Goal: Navigation & Orientation: Understand site structure

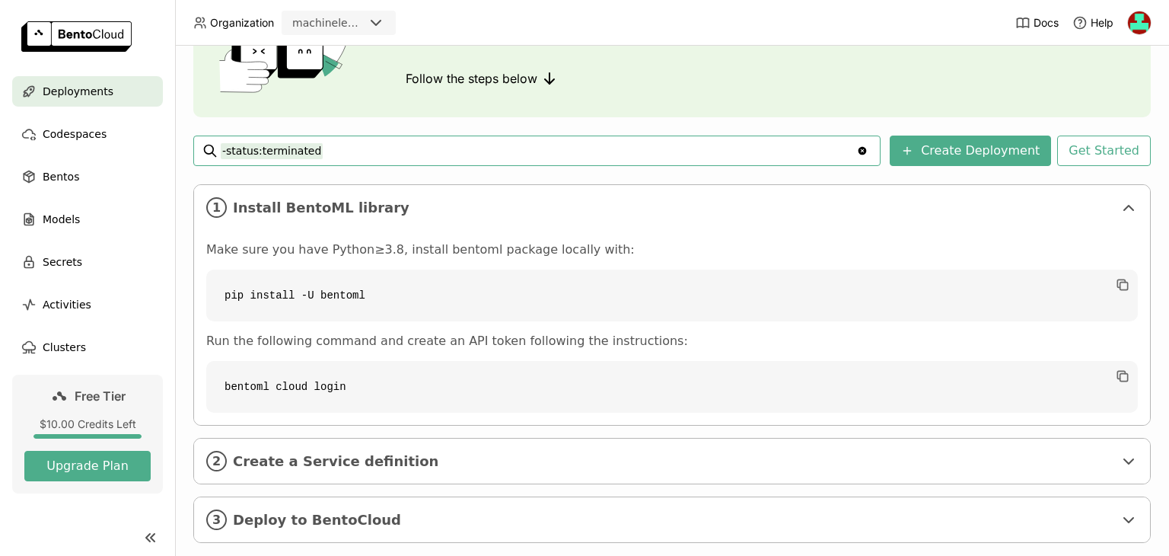
scroll to position [165, 0]
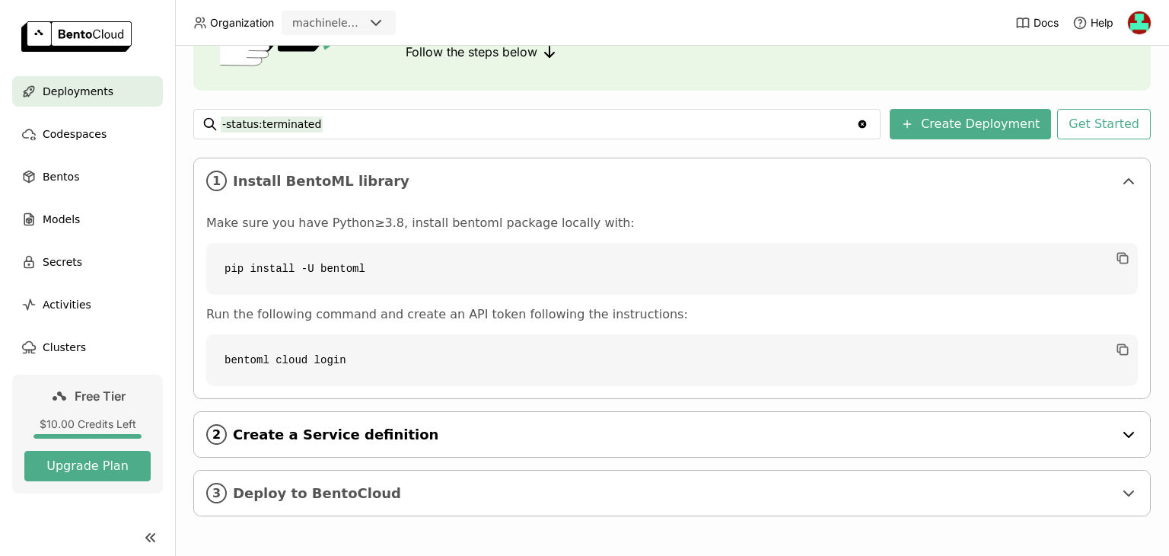
click at [1124, 432] on icon at bounding box center [1128, 434] width 9 height 5
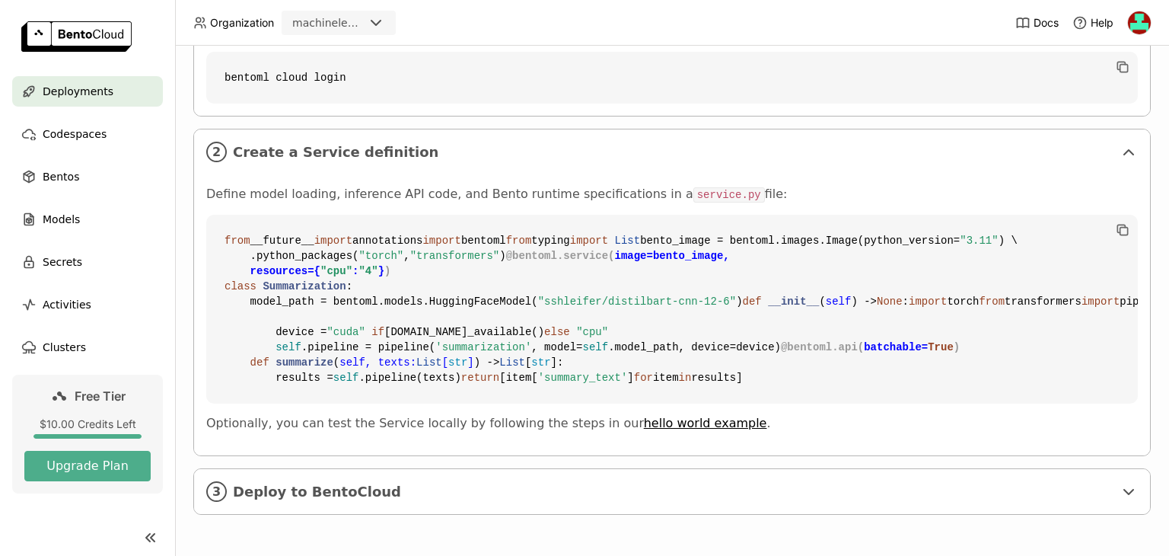
scroll to position [721, 0]
click at [1091, 533] on div "Deployments Deploy your first model Welcome to BentoML! Let’s get you started b…" at bounding box center [671, 76] width 957 height 921
click at [1089, 524] on div "Deployments Deploy your first model Welcome to BentoML! Let’s get you started b…" at bounding box center [671, 76] width 957 height 921
click at [1119, 494] on icon at bounding box center [1128, 491] width 18 height 18
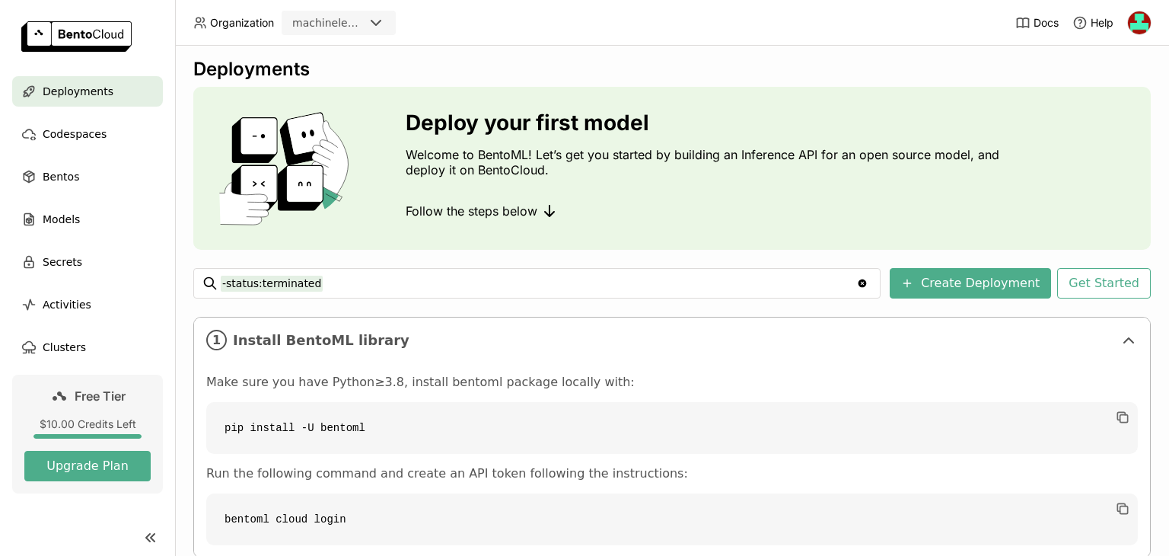
scroll to position [0, 0]
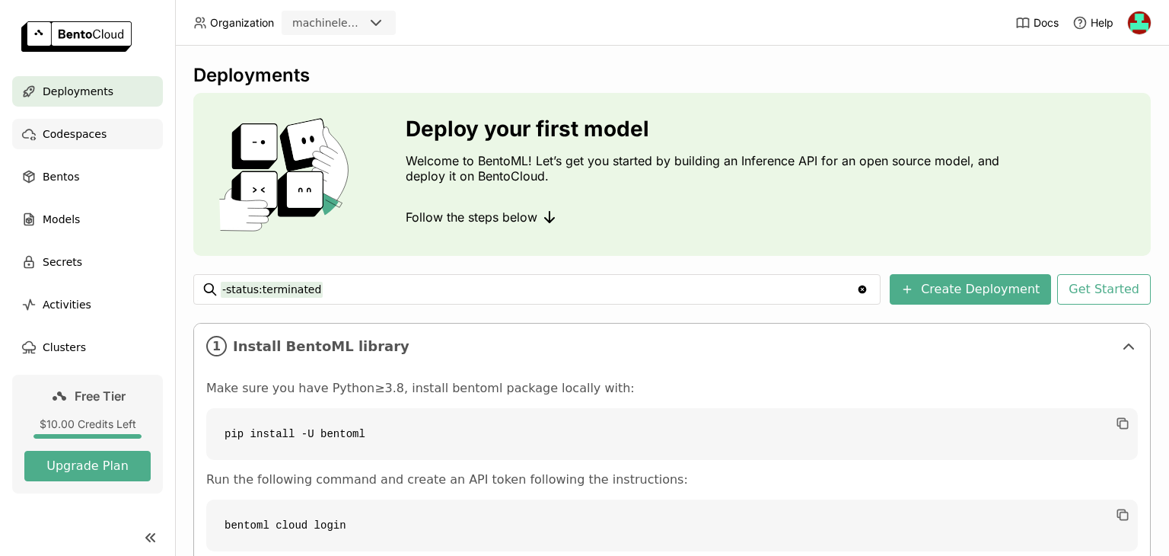
click at [97, 143] on div "Codespaces" at bounding box center [87, 134] width 151 height 30
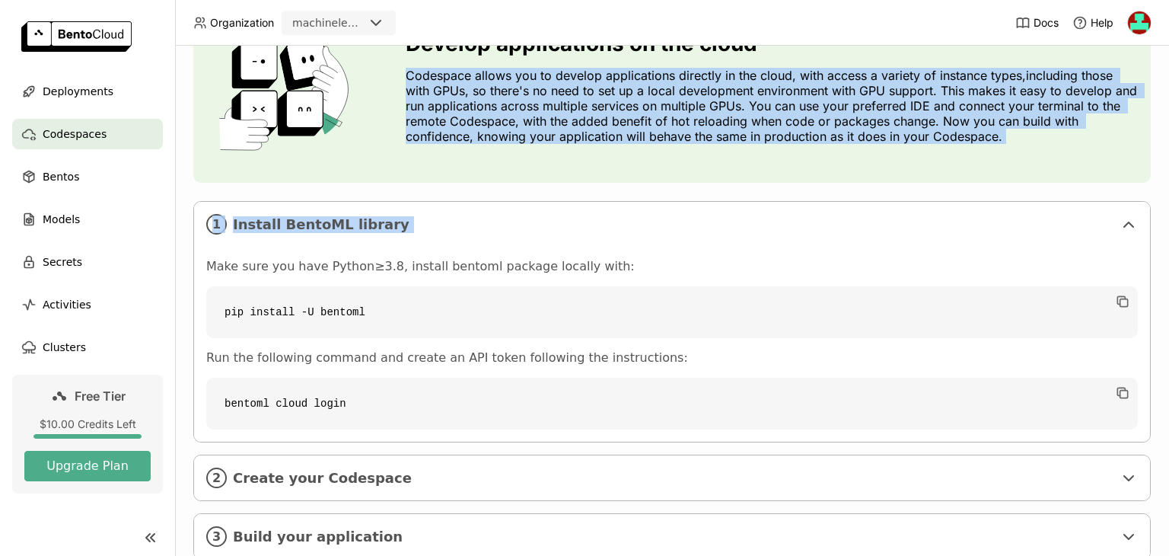
scroll to position [132, 0]
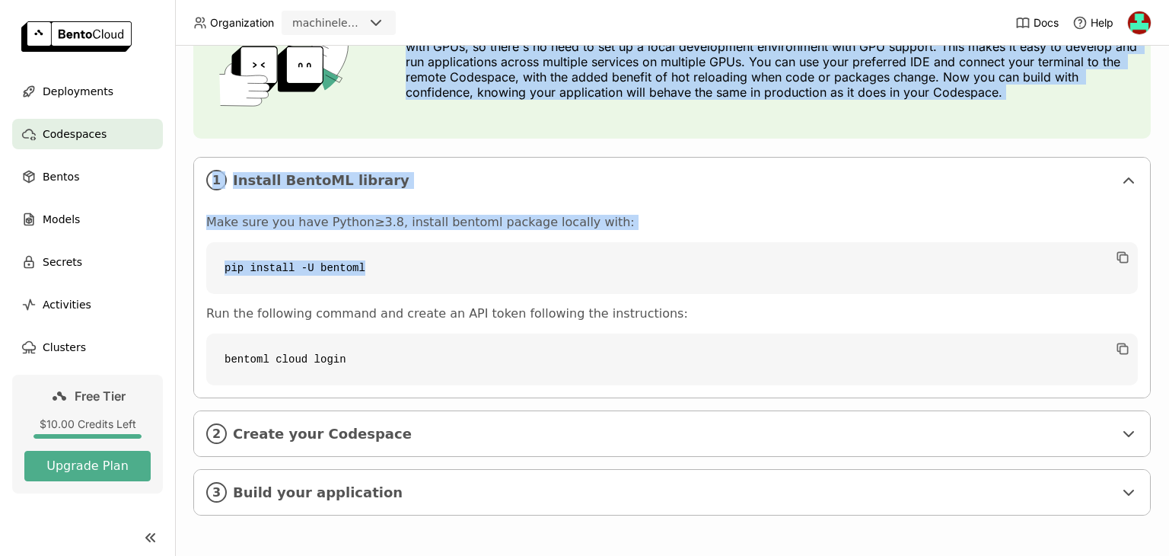
drag, startPoint x: 1168, startPoint y: 118, endPoint x: 1168, endPoint y: 231, distance: 113.4
click at [1168, 231] on div "Codespaces Develop applications on the cloud Codespace allows you to develop ap…" at bounding box center [672, 301] width 994 height 510
click at [985, 218] on p "Make sure you have Python≥3.8, install bentoml package locally with:" at bounding box center [671, 222] width 931 height 15
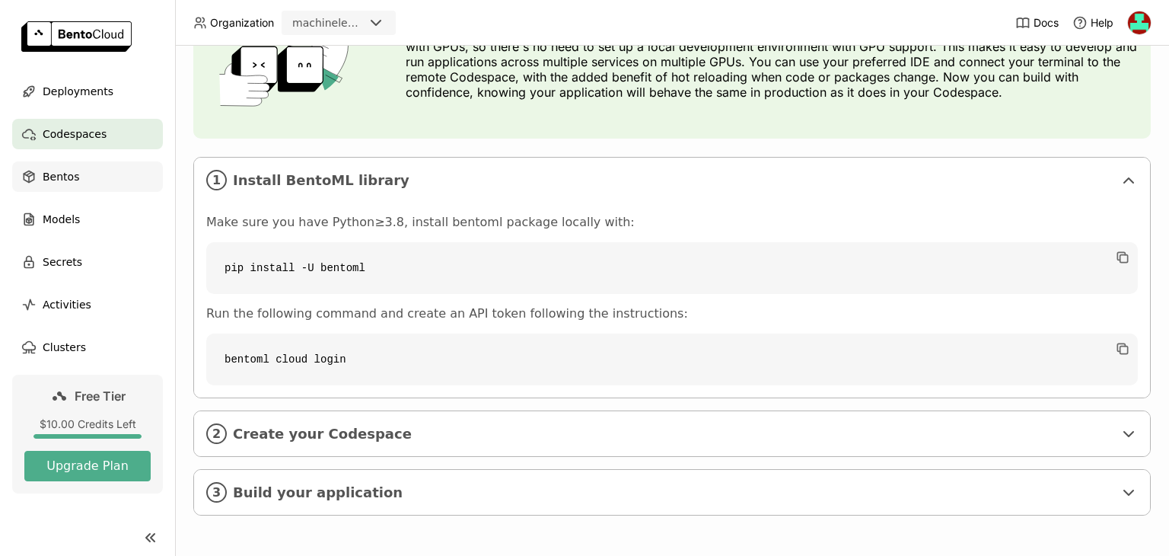
click at [77, 180] on div "Bentos" at bounding box center [87, 176] width 151 height 30
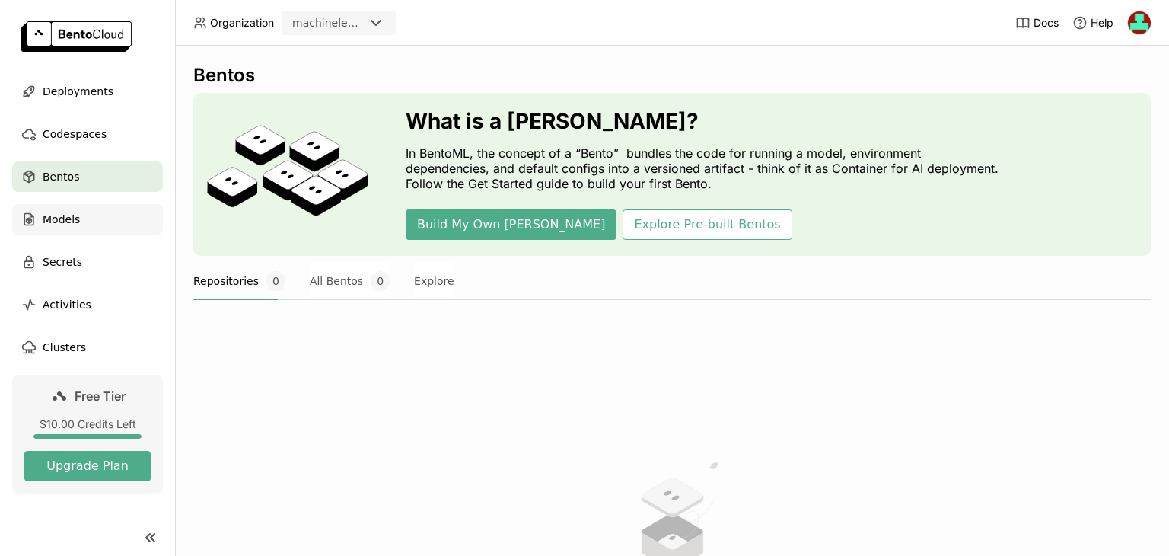
click at [78, 218] on div "Models" at bounding box center [87, 219] width 151 height 30
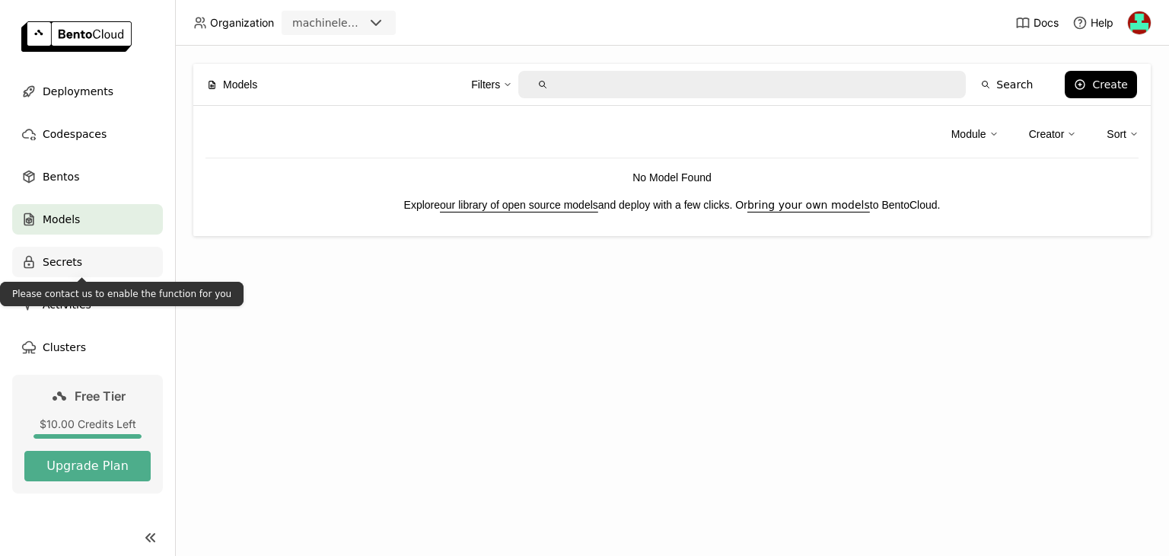
click at [73, 256] on span "Secrets" at bounding box center [63, 262] width 40 height 18
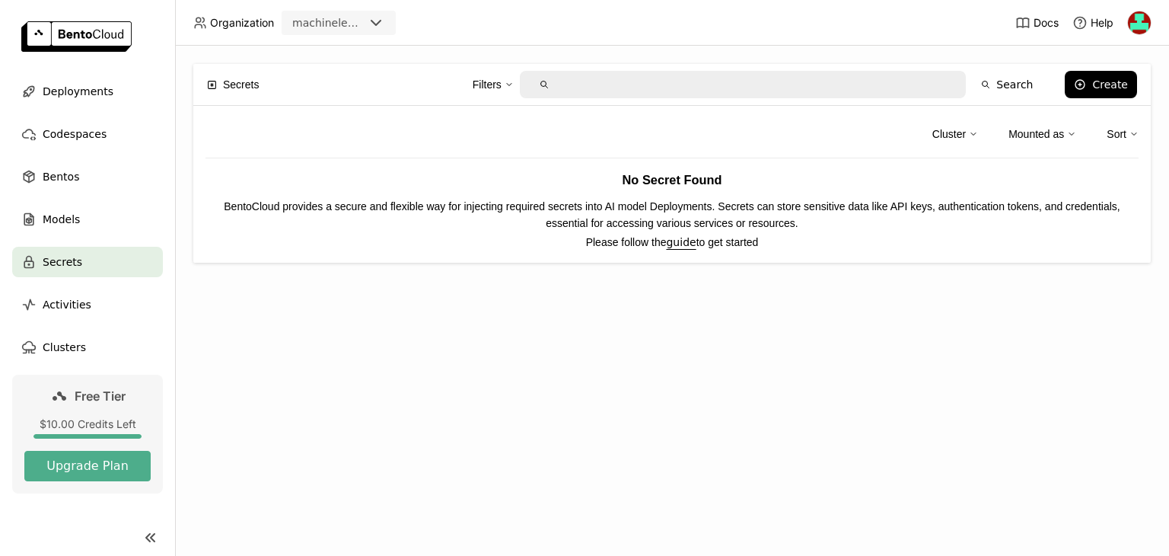
click at [67, 323] on ul "Deployments Codespaces Bentos Models Secrets Activities Clusters" at bounding box center [87, 219] width 175 height 286
click at [67, 311] on span "Activities" at bounding box center [67, 304] width 49 height 18
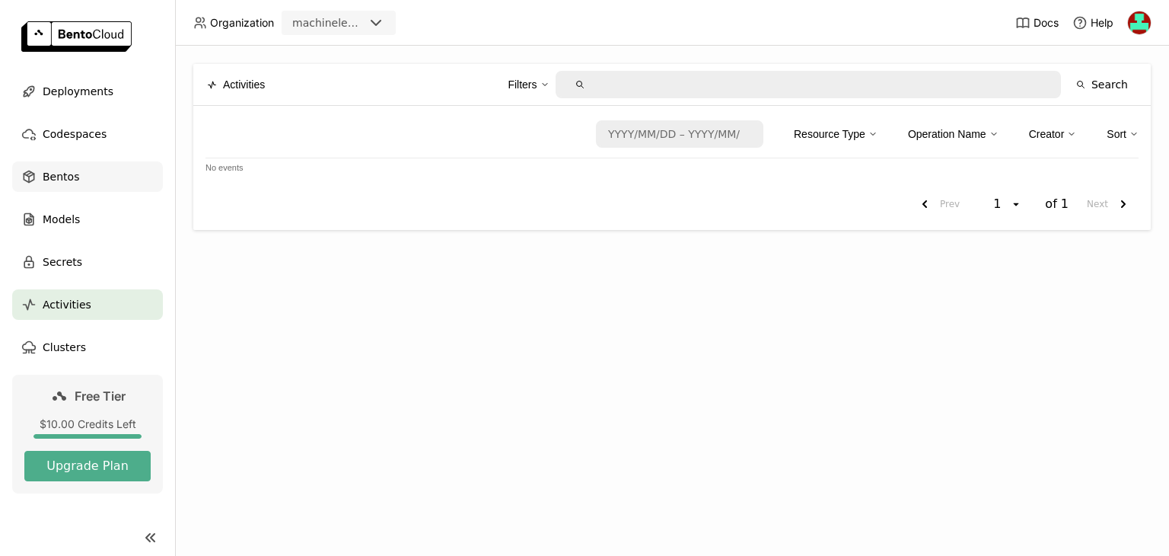
click at [60, 178] on span "Bentos" at bounding box center [61, 176] width 37 height 18
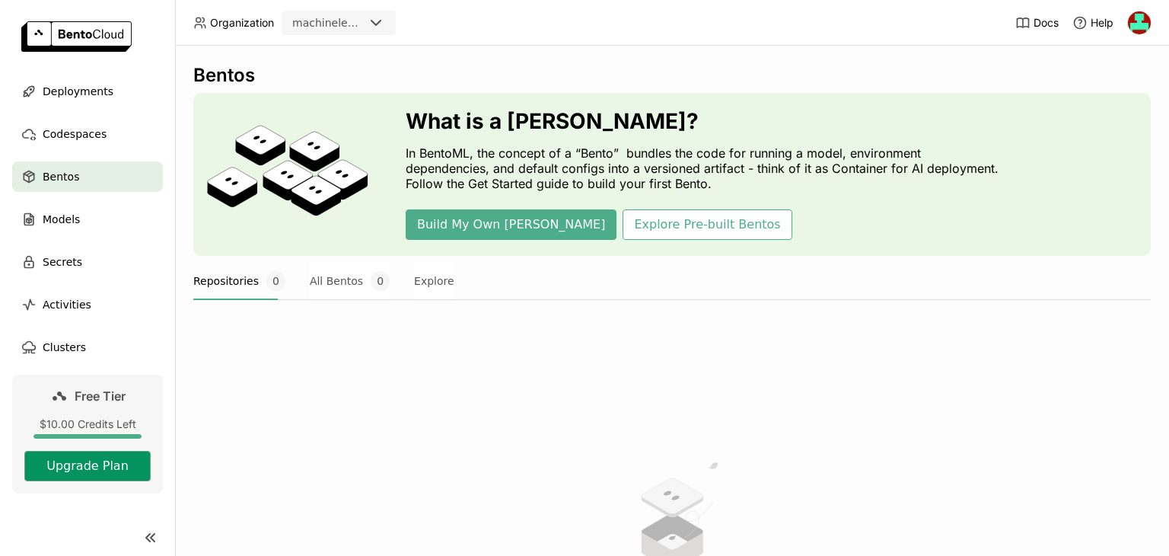
click at [68, 463] on button "Upgrade Plan" at bounding box center [87, 465] width 126 height 30
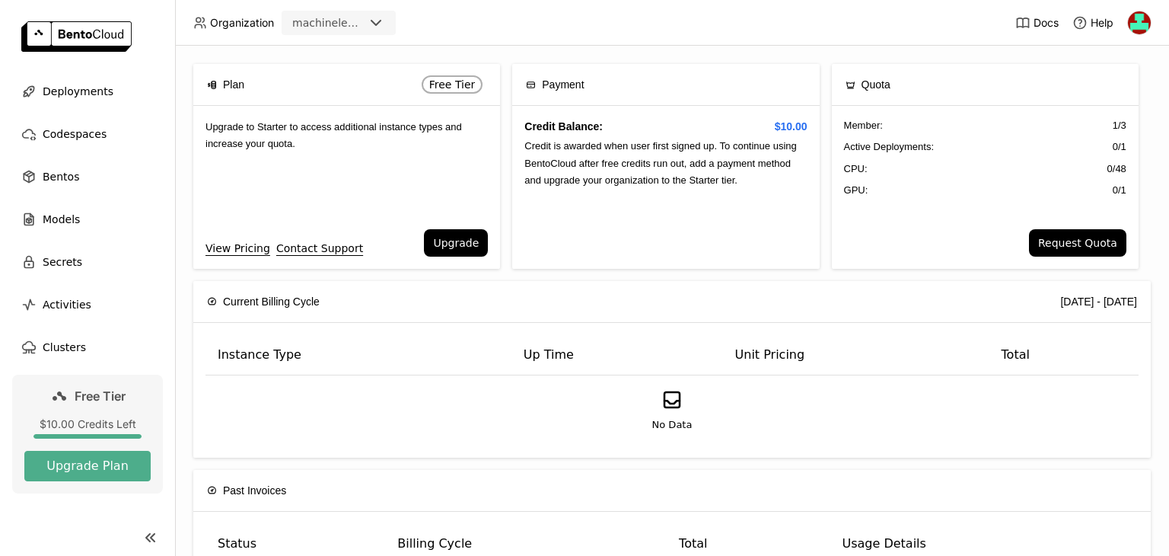
click at [450, 82] on span "Free Tier" at bounding box center [452, 84] width 46 height 12
click at [256, 250] on link "View Pricing" at bounding box center [237, 248] width 65 height 17
